Goal: Feedback & Contribution: Leave review/rating

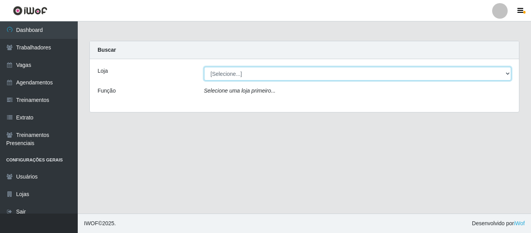
click at [455, 75] on select "[Selecione...] Mister Burg" at bounding box center [357, 74] width 307 height 14
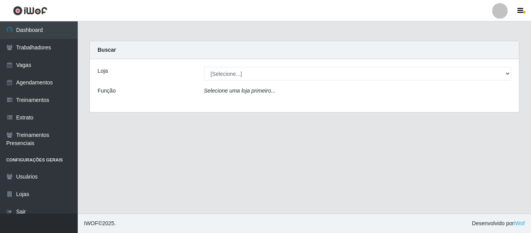
click at [336, 102] on div "Loja [Selecione...] Mister Burg Função Selecione uma loja primeiro..." at bounding box center [304, 85] width 429 height 53
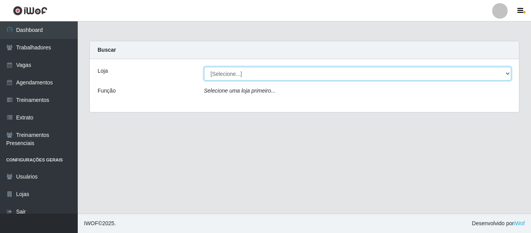
click at [409, 76] on select "[Selecione...] Mister Burg" at bounding box center [357, 74] width 307 height 14
select select "535"
click at [204, 67] on select "[Selecione...] Mister Burg" at bounding box center [357, 74] width 307 height 14
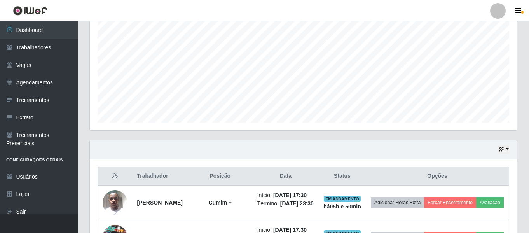
scroll to position [272, 0]
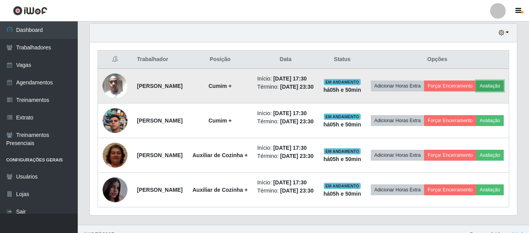
click at [476, 91] on button "Avaliação" at bounding box center [490, 85] width 28 height 11
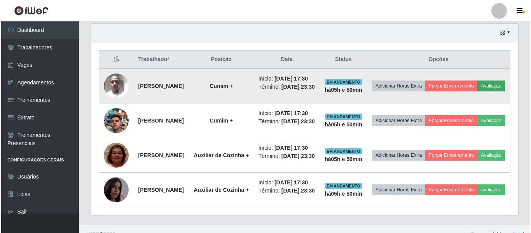
scroll to position [161, 423]
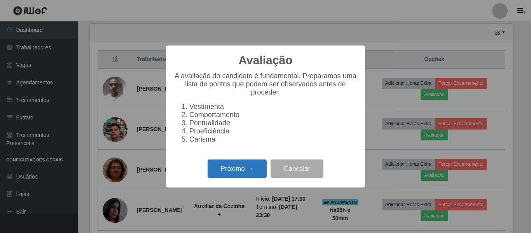
click at [256, 175] on button "Próximo →" at bounding box center [237, 168] width 59 height 18
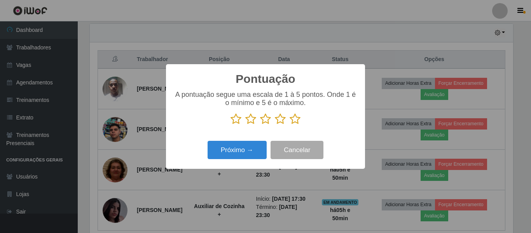
click at [293, 120] on icon at bounding box center [295, 119] width 11 height 12
click at [290, 125] on input "radio" at bounding box center [290, 125] width 0 height 0
click at [251, 141] on div "Próximo → Cancelar" at bounding box center [265, 150] width 183 height 22
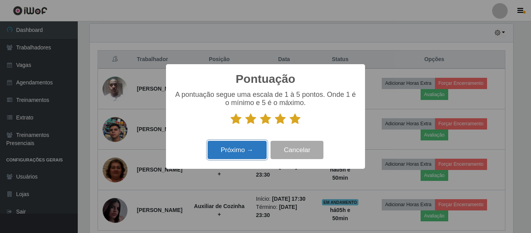
click at [248, 147] on button "Próximo →" at bounding box center [237, 150] width 59 height 18
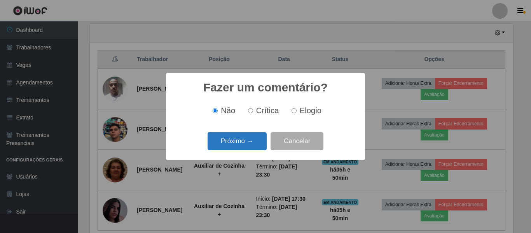
click at [233, 145] on button "Próximo →" at bounding box center [237, 141] width 59 height 18
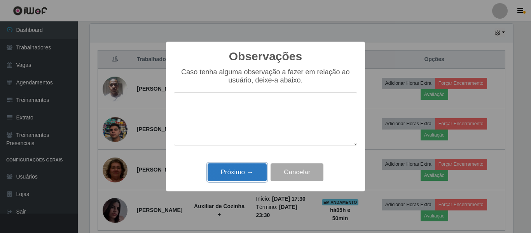
click at [259, 173] on button "Próximo →" at bounding box center [237, 172] width 59 height 18
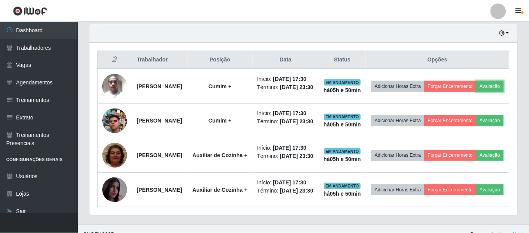
scroll to position [161, 427]
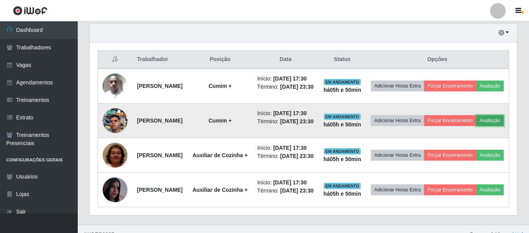
click at [476, 126] on button "Avaliação" at bounding box center [490, 120] width 28 height 11
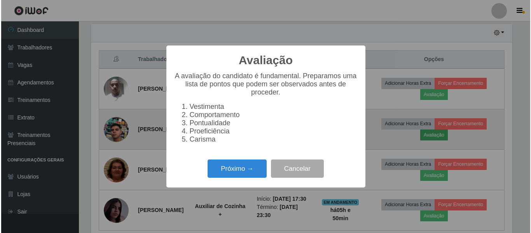
scroll to position [161, 423]
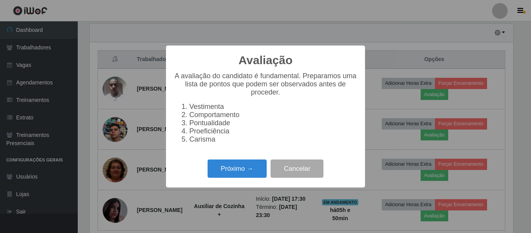
click at [245, 164] on div "Próximo → Cancelar" at bounding box center [265, 168] width 183 height 22
click at [244, 170] on button "Próximo →" at bounding box center [237, 168] width 59 height 18
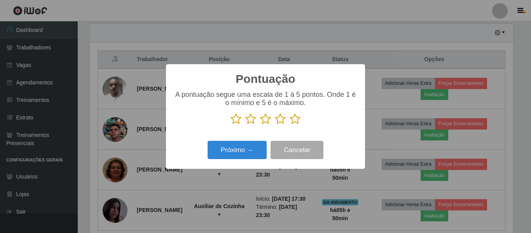
click at [265, 120] on icon at bounding box center [265, 119] width 11 height 12
click at [260, 125] on input "radio" at bounding box center [260, 125] width 0 height 0
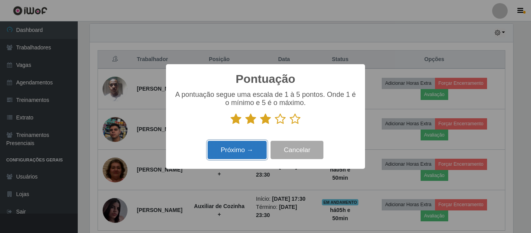
click at [250, 152] on button "Próximo →" at bounding box center [237, 150] width 59 height 18
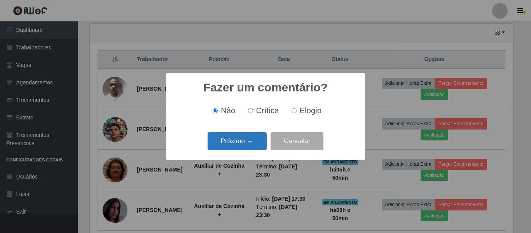
click at [256, 144] on button "Próximo →" at bounding box center [237, 141] width 59 height 18
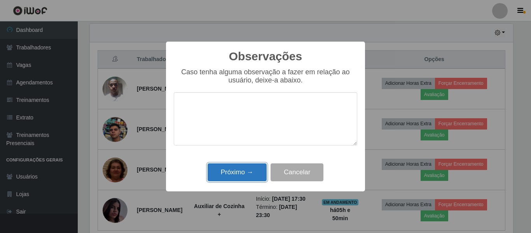
click at [238, 164] on button "Próximo →" at bounding box center [237, 172] width 59 height 18
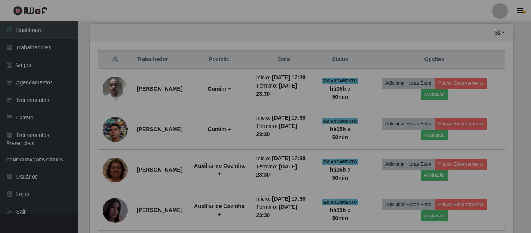
scroll to position [161, 427]
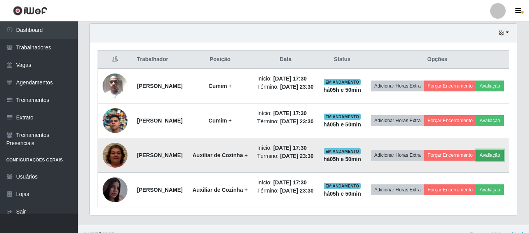
click at [476, 161] on button "Avaliação" at bounding box center [490, 155] width 28 height 11
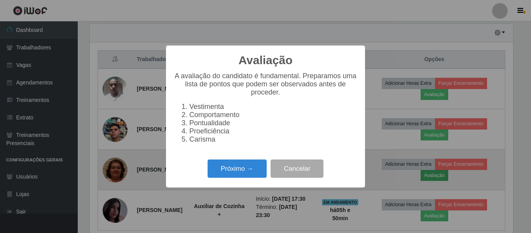
scroll to position [161, 423]
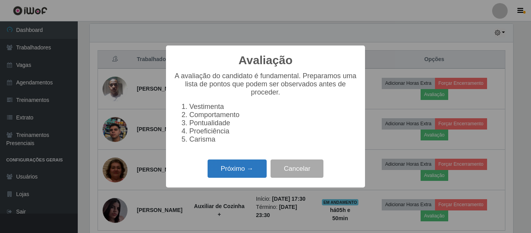
click at [248, 168] on button "Próximo →" at bounding box center [237, 168] width 59 height 18
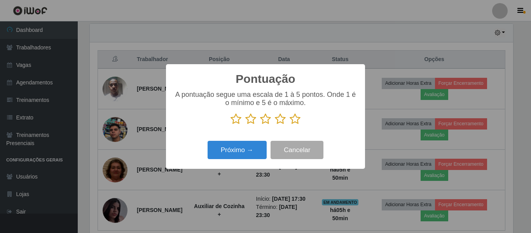
scroll to position [388475, 388213]
click at [293, 121] on icon at bounding box center [295, 119] width 11 height 12
click at [290, 125] on input "radio" at bounding box center [290, 125] width 0 height 0
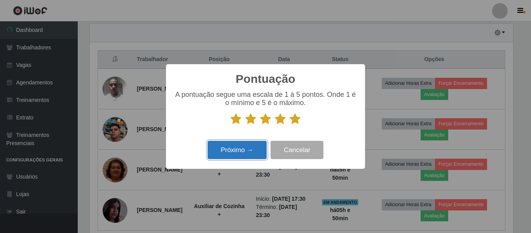
click at [236, 153] on button "Próximo →" at bounding box center [237, 150] width 59 height 18
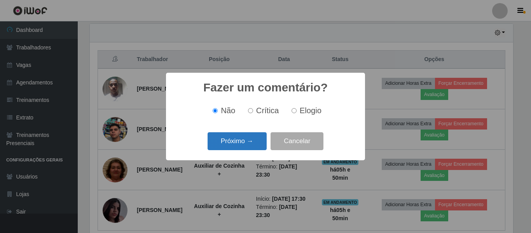
click at [260, 149] on button "Próximo →" at bounding box center [237, 141] width 59 height 18
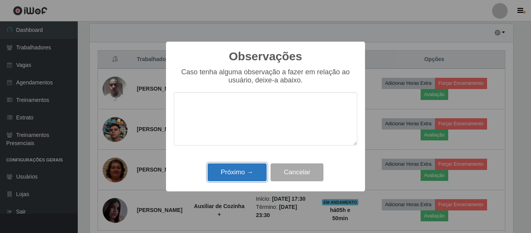
click at [246, 167] on button "Próximo →" at bounding box center [237, 172] width 59 height 18
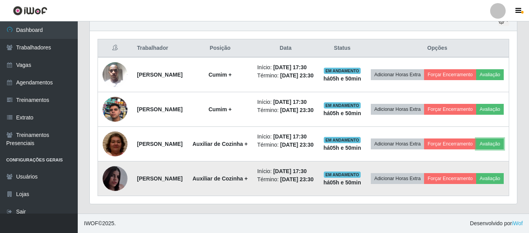
scroll to position [339, 0]
click at [476, 176] on button "Avaliação" at bounding box center [490, 178] width 28 height 11
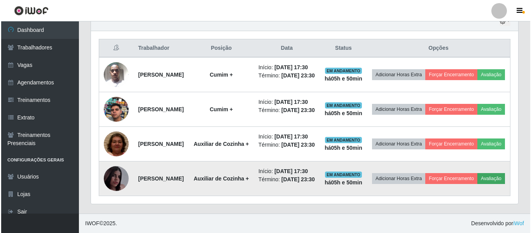
scroll to position [161, 423]
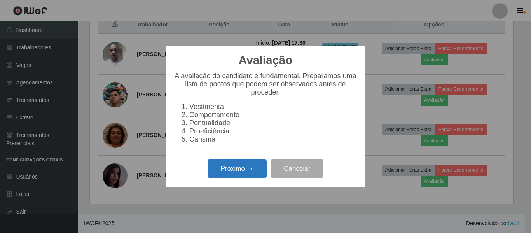
click at [250, 171] on button "Próximo →" at bounding box center [237, 168] width 59 height 18
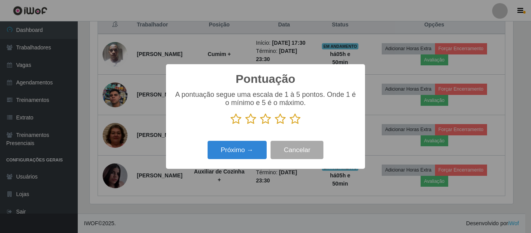
drag, startPoint x: 293, startPoint y: 122, endPoint x: 256, endPoint y: 138, distance: 39.9
click at [293, 122] on icon at bounding box center [295, 119] width 11 height 12
click at [290, 125] on input "radio" at bounding box center [290, 125] width 0 height 0
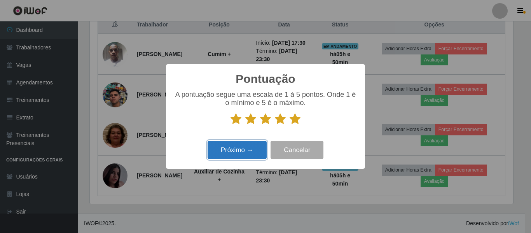
click at [238, 153] on button "Próximo →" at bounding box center [237, 150] width 59 height 18
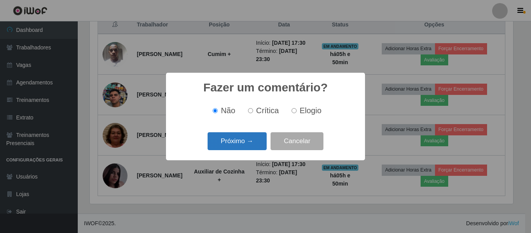
click at [257, 140] on button "Próximo →" at bounding box center [237, 141] width 59 height 18
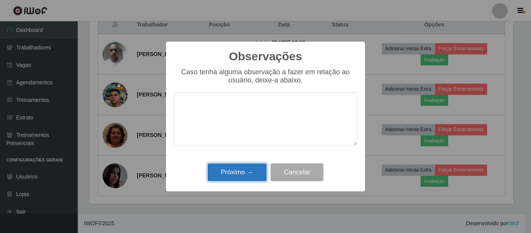
click at [250, 166] on button "Próximo →" at bounding box center [237, 172] width 59 height 18
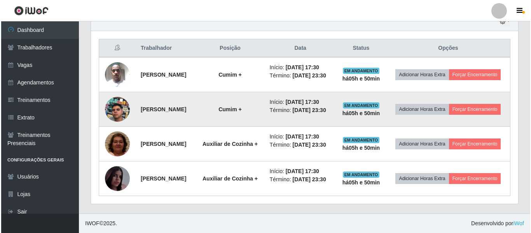
scroll to position [0, 0]
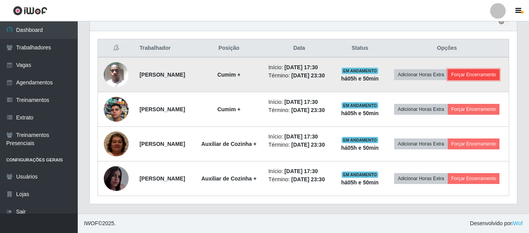
click at [452, 72] on button "Forçar Encerramento" at bounding box center [474, 74] width 52 height 11
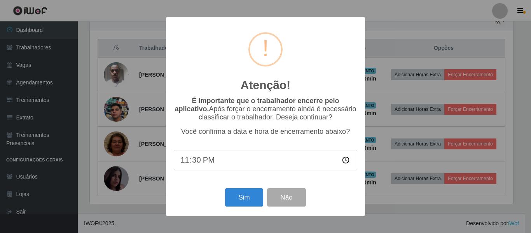
click at [196, 161] on input "23:30" at bounding box center [265, 160] width 183 height 21
type input "23:20"
click at [245, 199] on button "Sim" at bounding box center [244, 197] width 38 height 18
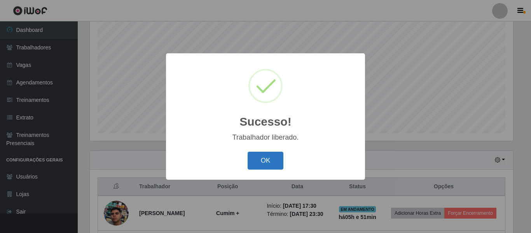
click at [265, 160] on button "OK" at bounding box center [266, 161] width 36 height 18
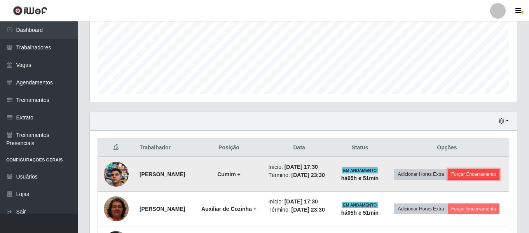
click at [448, 180] on button "Forçar Encerramento" at bounding box center [474, 174] width 52 height 11
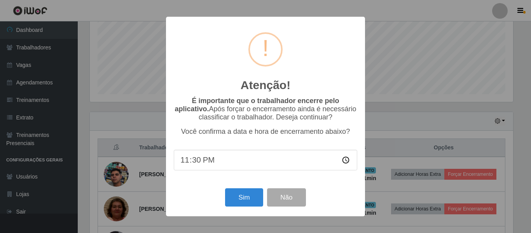
click at [195, 162] on input "23:30" at bounding box center [265, 160] width 183 height 21
type input "23:20"
click at [241, 204] on button "Sim" at bounding box center [244, 197] width 38 height 18
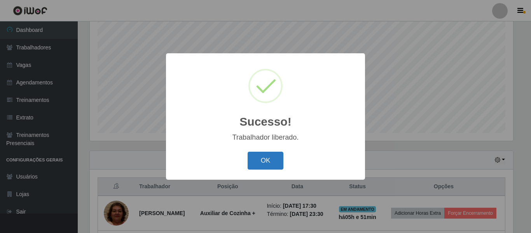
click at [272, 158] on button "OK" at bounding box center [266, 161] width 36 height 18
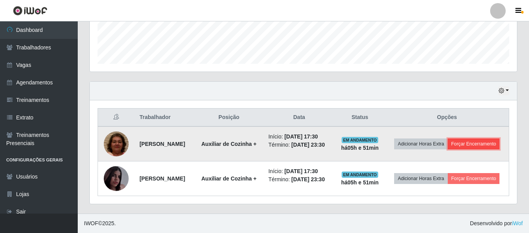
click at [448, 138] on button "Forçar Encerramento" at bounding box center [474, 143] width 52 height 11
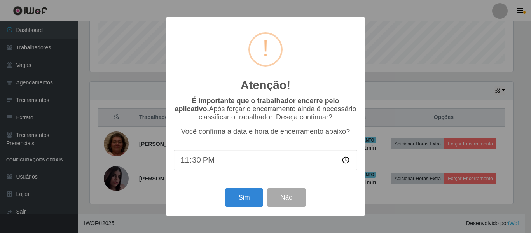
click at [195, 164] on input "23:30" at bounding box center [265, 160] width 183 height 21
type input "23:20"
click at [238, 195] on button "Sim" at bounding box center [244, 197] width 38 height 18
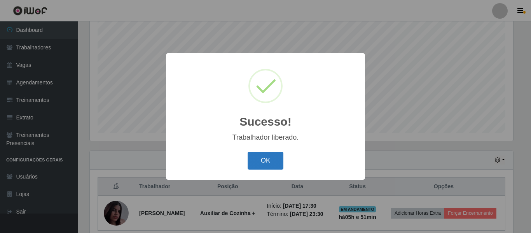
click at [268, 160] on button "OK" at bounding box center [266, 161] width 36 height 18
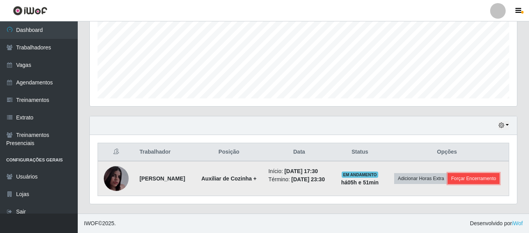
click at [462, 184] on button "Forçar Encerramento" at bounding box center [474, 178] width 52 height 11
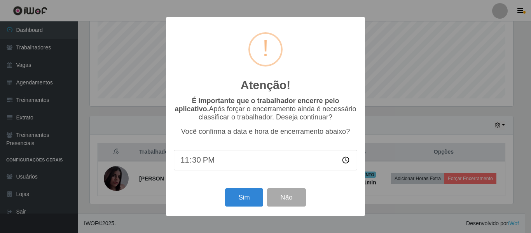
click at [196, 165] on input "23:30" at bounding box center [265, 160] width 183 height 21
type input "23:20"
click at [242, 199] on button "Sim" at bounding box center [244, 197] width 38 height 18
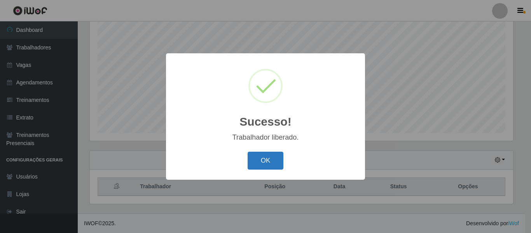
click at [271, 166] on button "OK" at bounding box center [266, 161] width 36 height 18
